Goal: Transaction & Acquisition: Purchase product/service

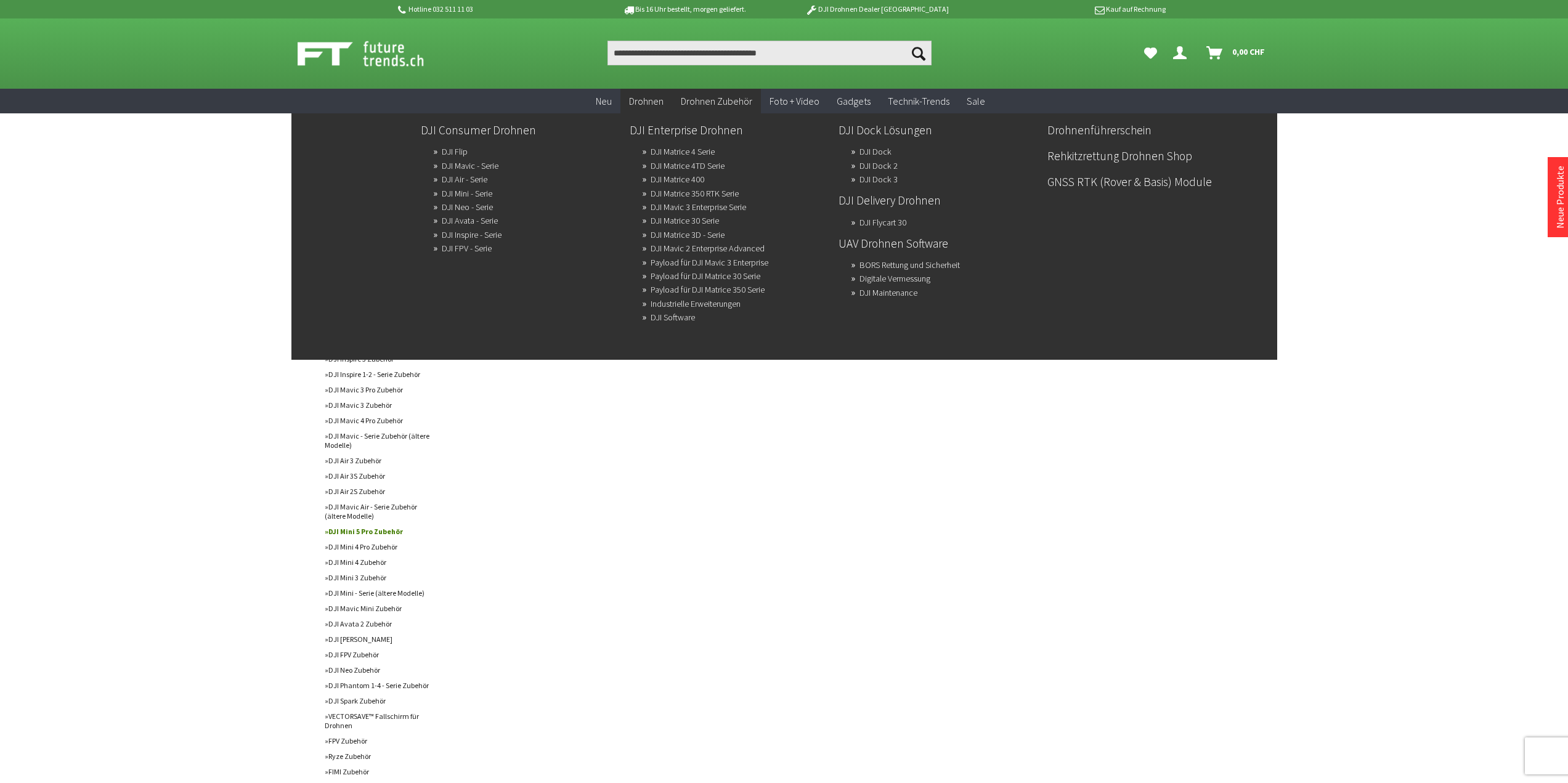
click at [647, 97] on span "Drohnen" at bounding box center [647, 101] width 34 height 12
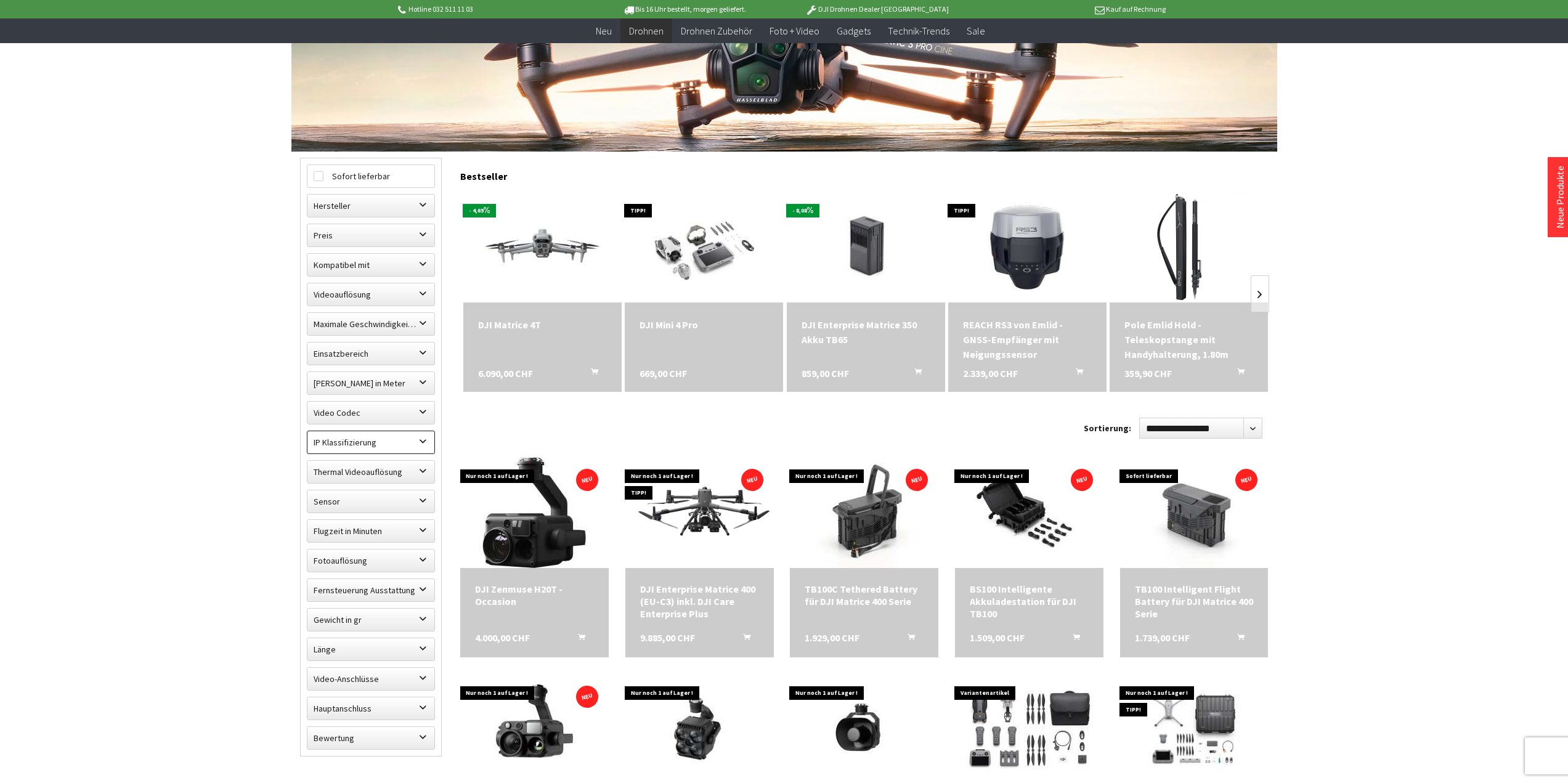
scroll to position [246, 0]
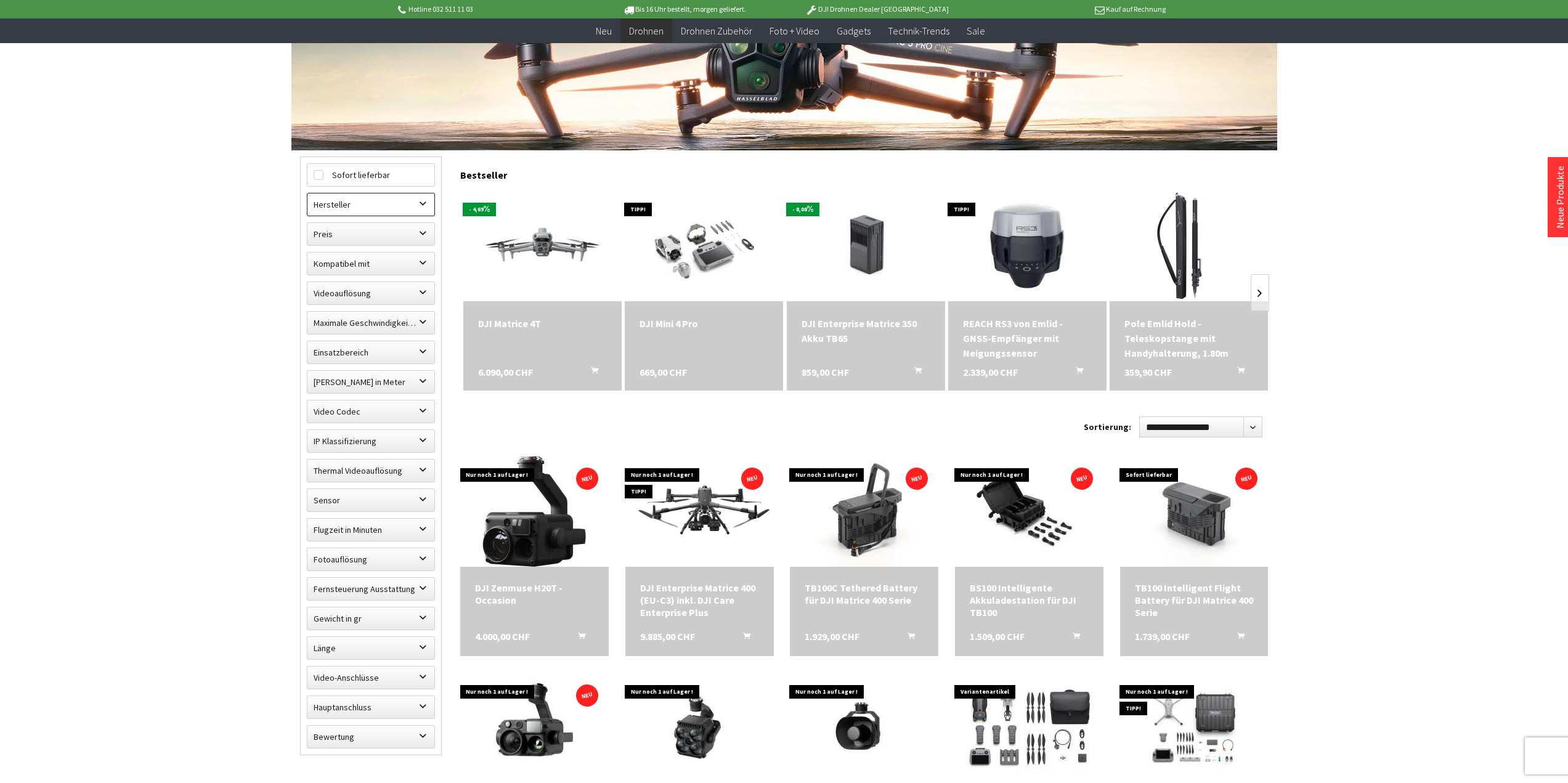
click at [427, 200] on label "Hersteller" at bounding box center [371, 205] width 127 height 22
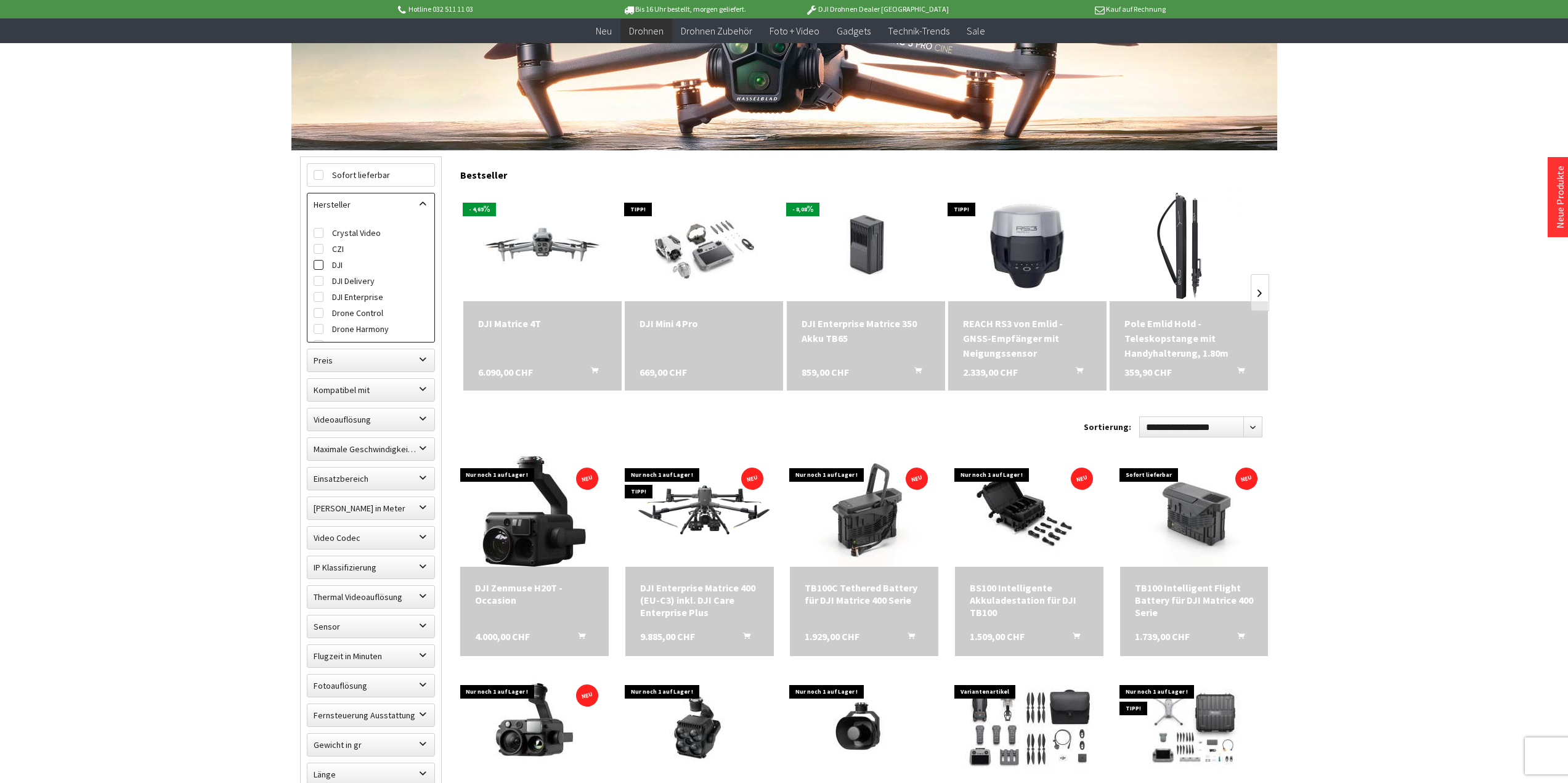
click at [317, 269] on span at bounding box center [318, 264] width 10 height 10
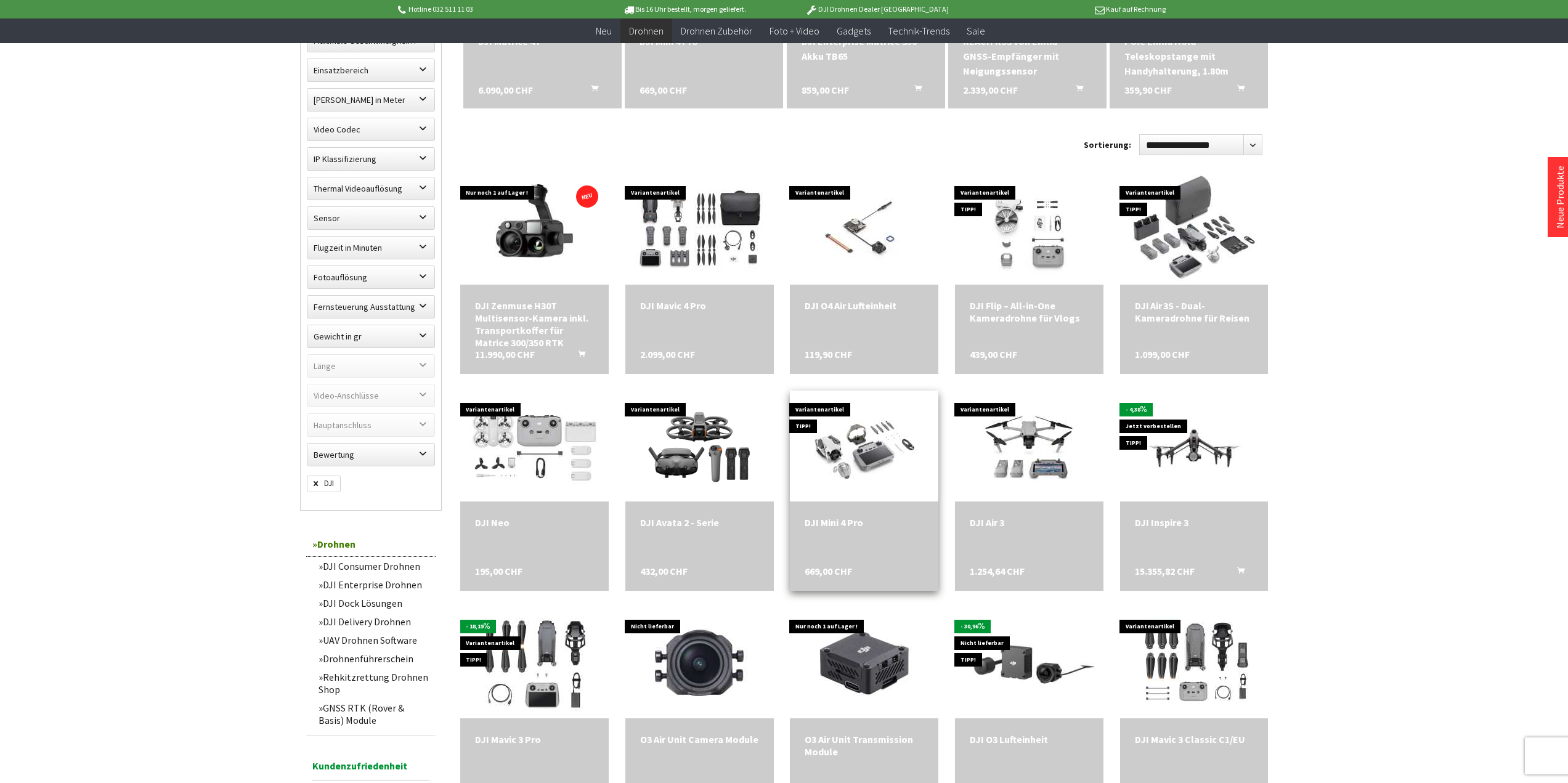
scroll to position [616, 0]
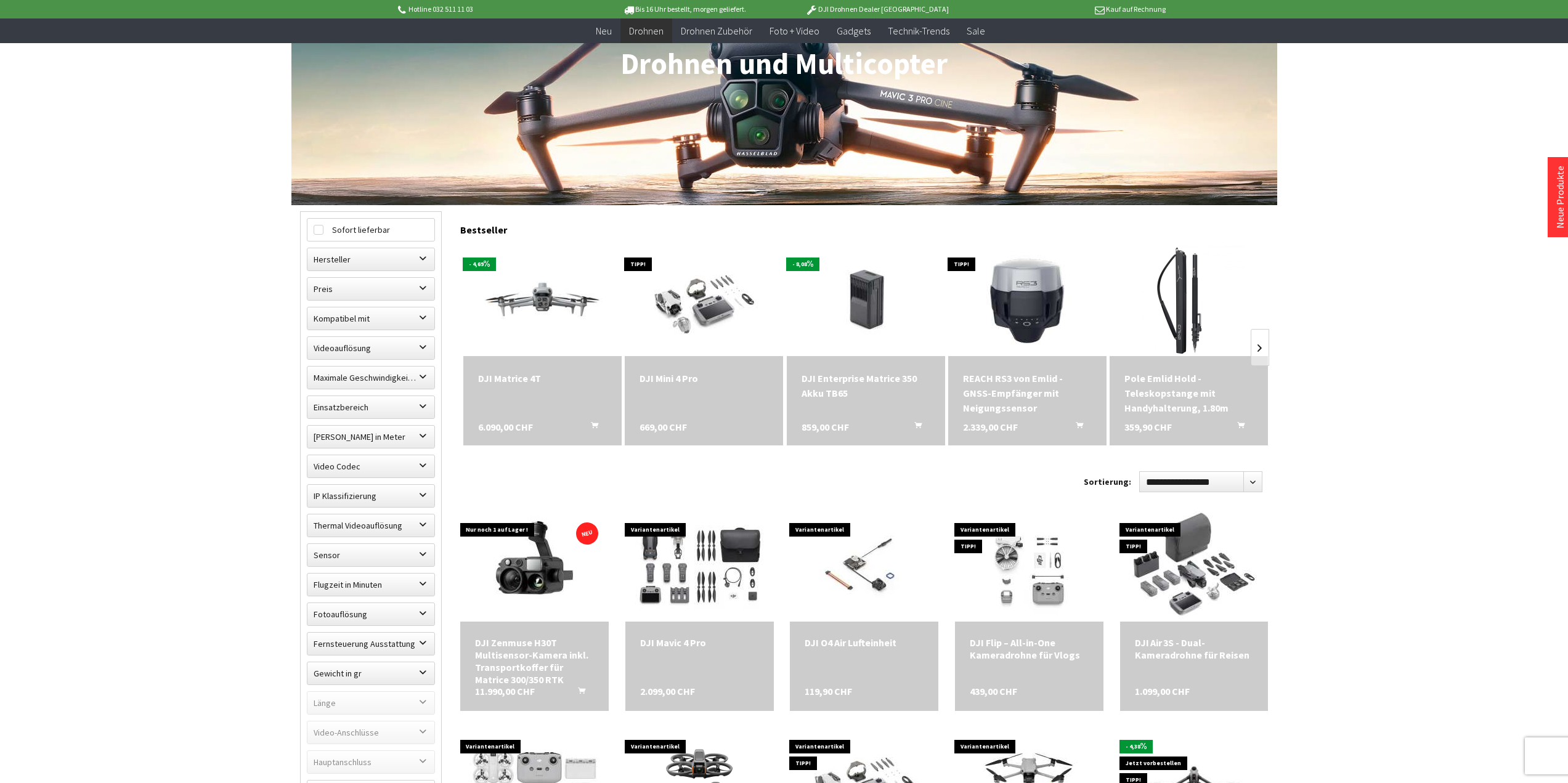
scroll to position [185, 0]
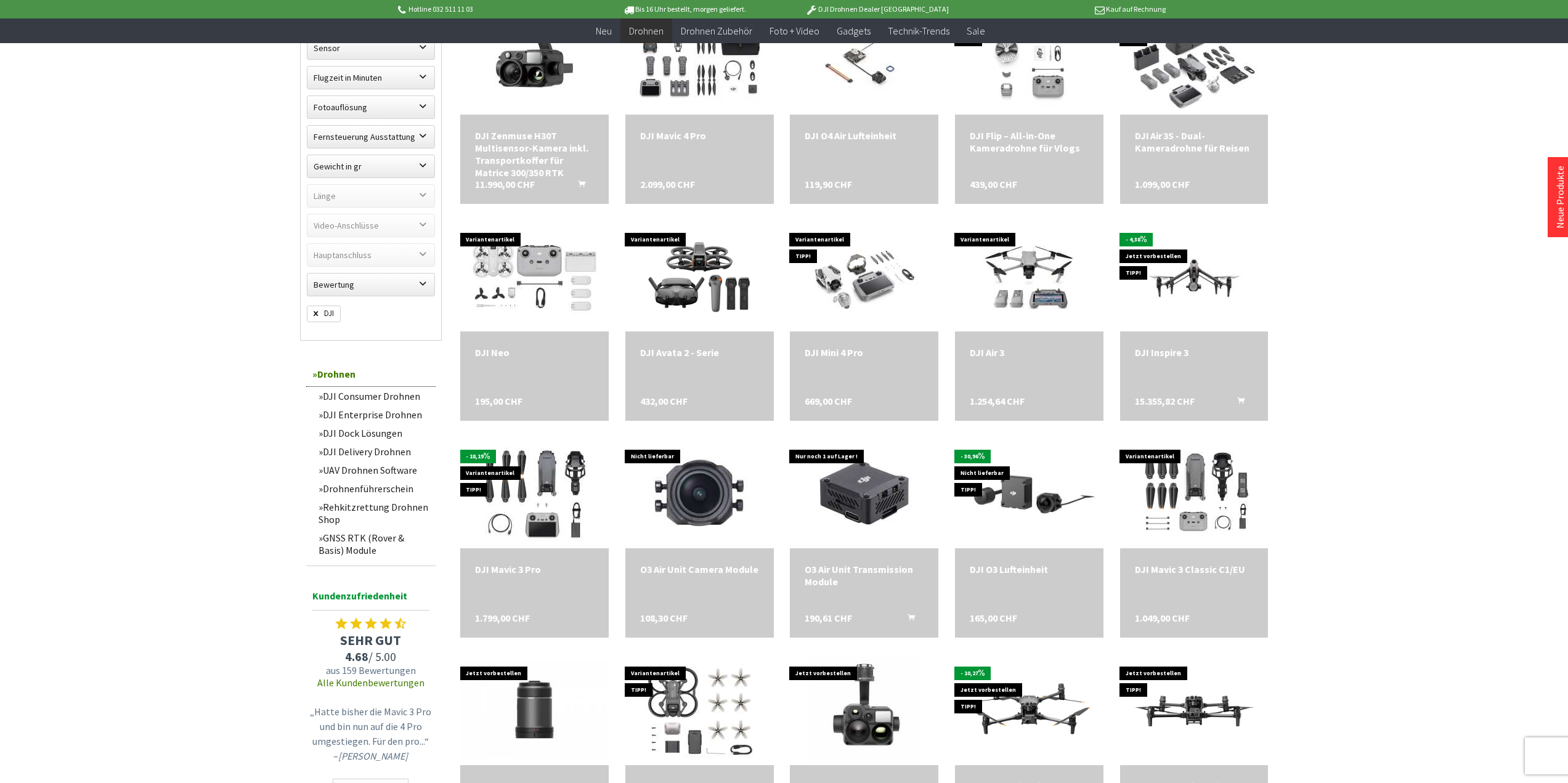
scroll to position [740, 0]
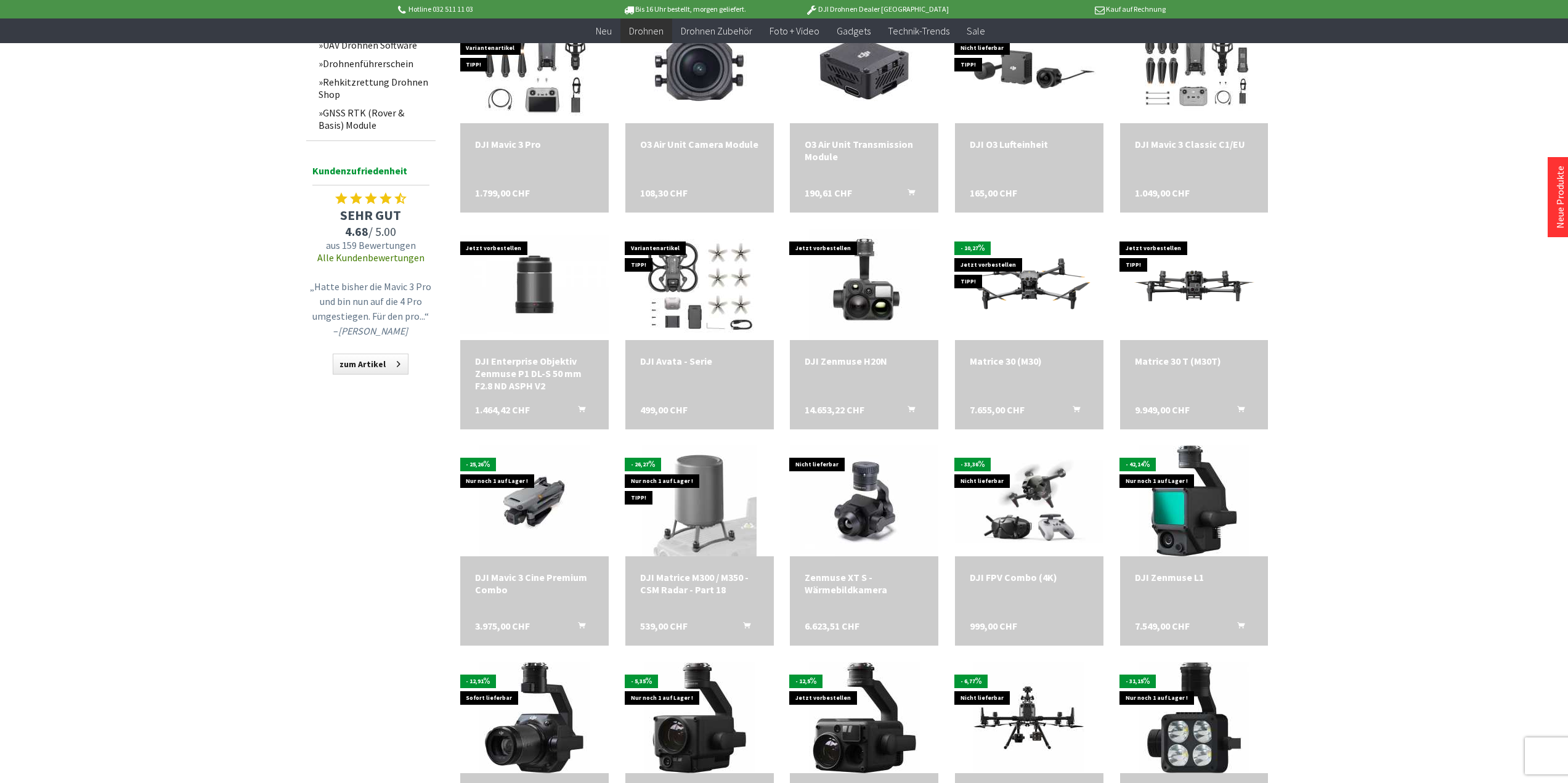
scroll to position [1048, 0]
